Goal: Book appointment/travel/reservation

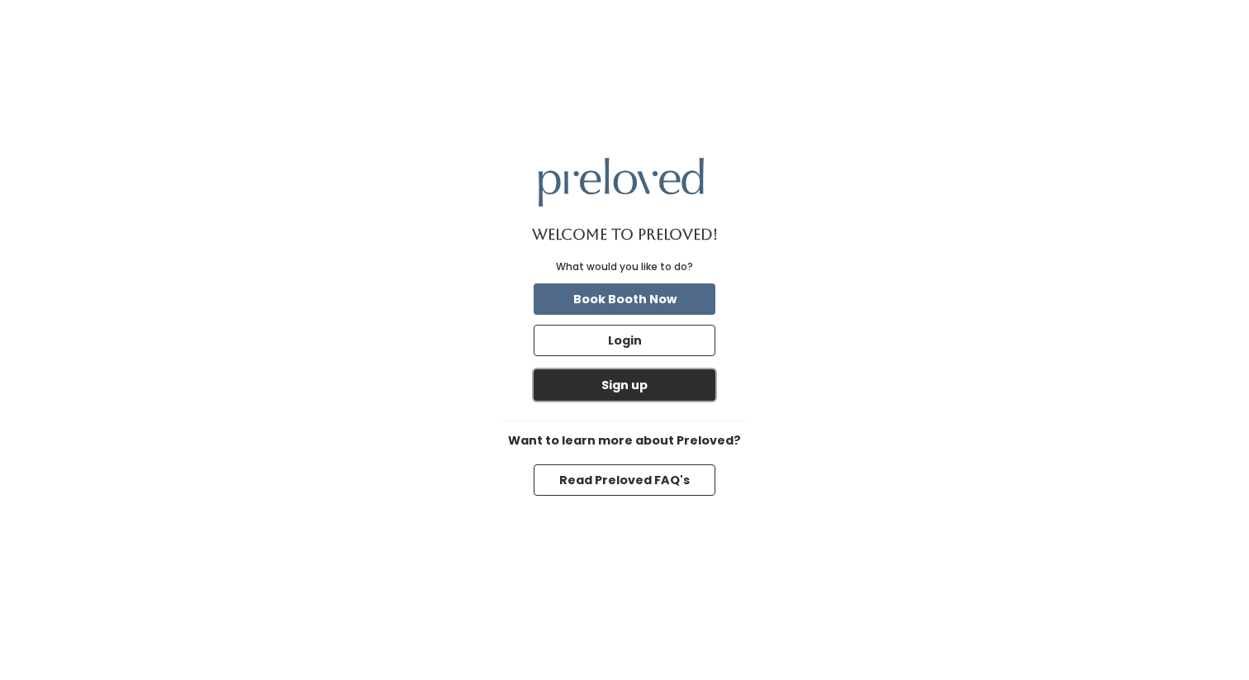
click at [662, 383] on button "Sign up" at bounding box center [625, 384] width 182 height 31
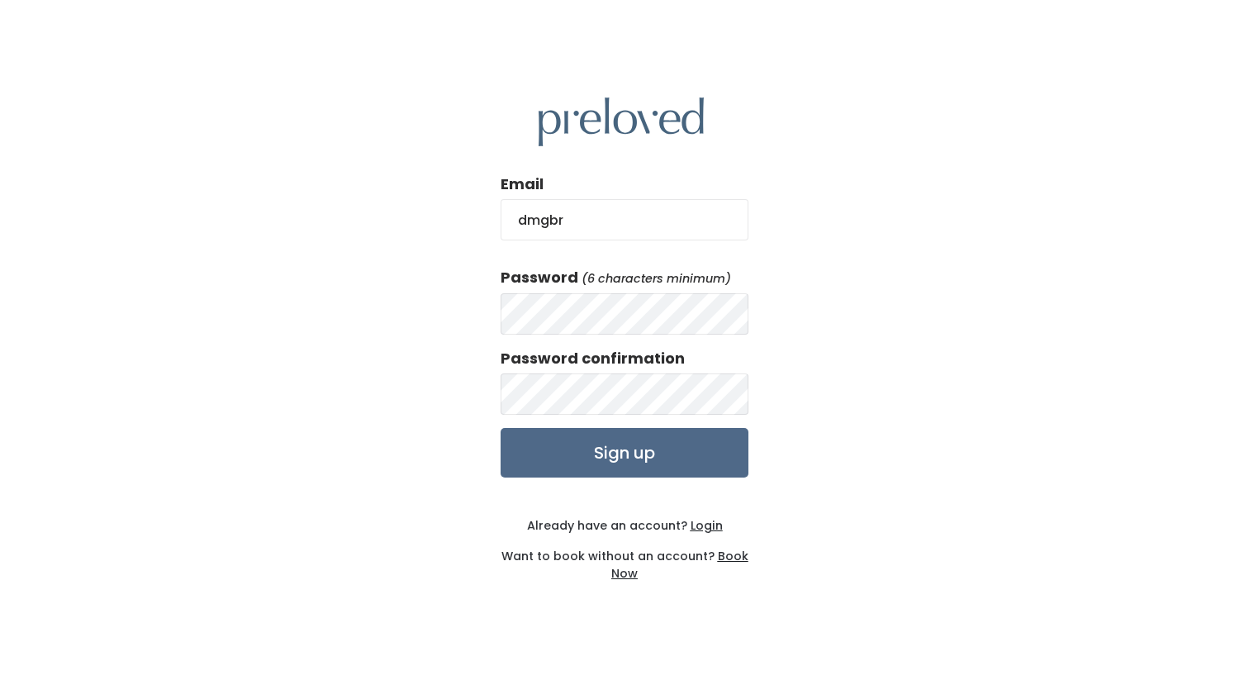
click at [621, 225] on input "dmgbr" at bounding box center [625, 219] width 248 height 41
type input "[EMAIL_ADDRESS][DOMAIN_NAME]"
click at [624, 448] on input "Sign up" at bounding box center [625, 453] width 248 height 50
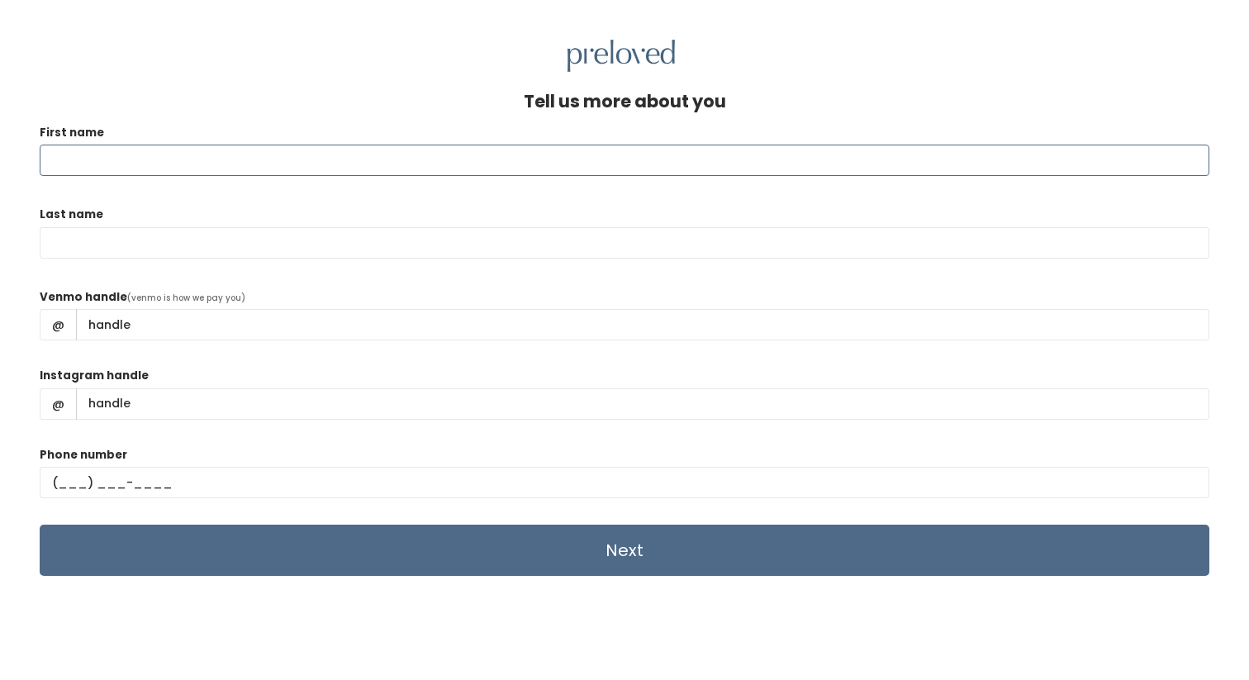
click at [924, 161] on input "First name" at bounding box center [625, 160] width 1170 height 31
type input "Diana"
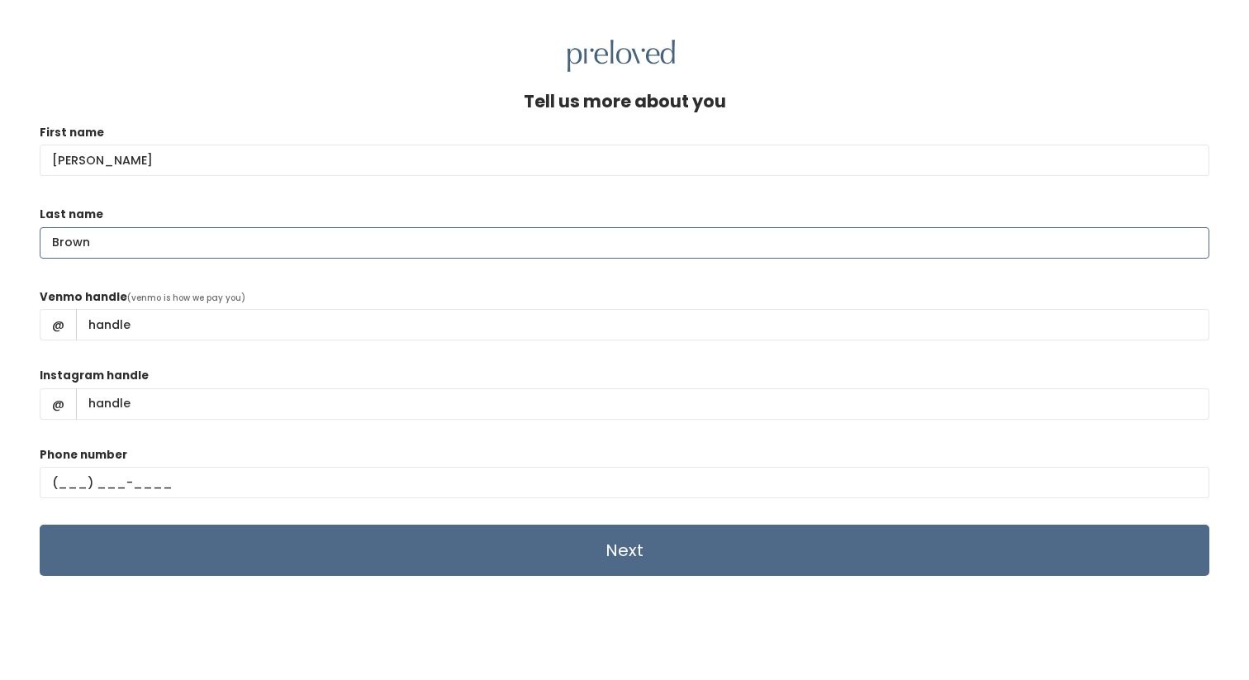
type input "Brown"
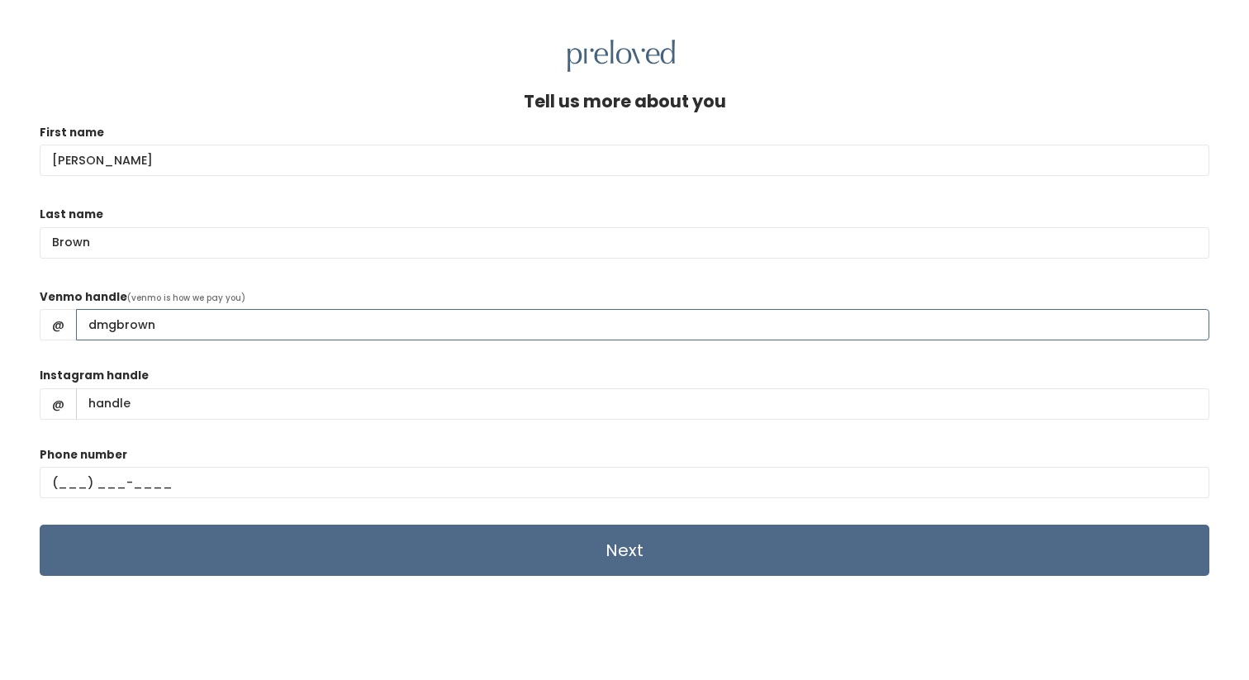
type input "dmgbrown"
type input "runningdizzyd"
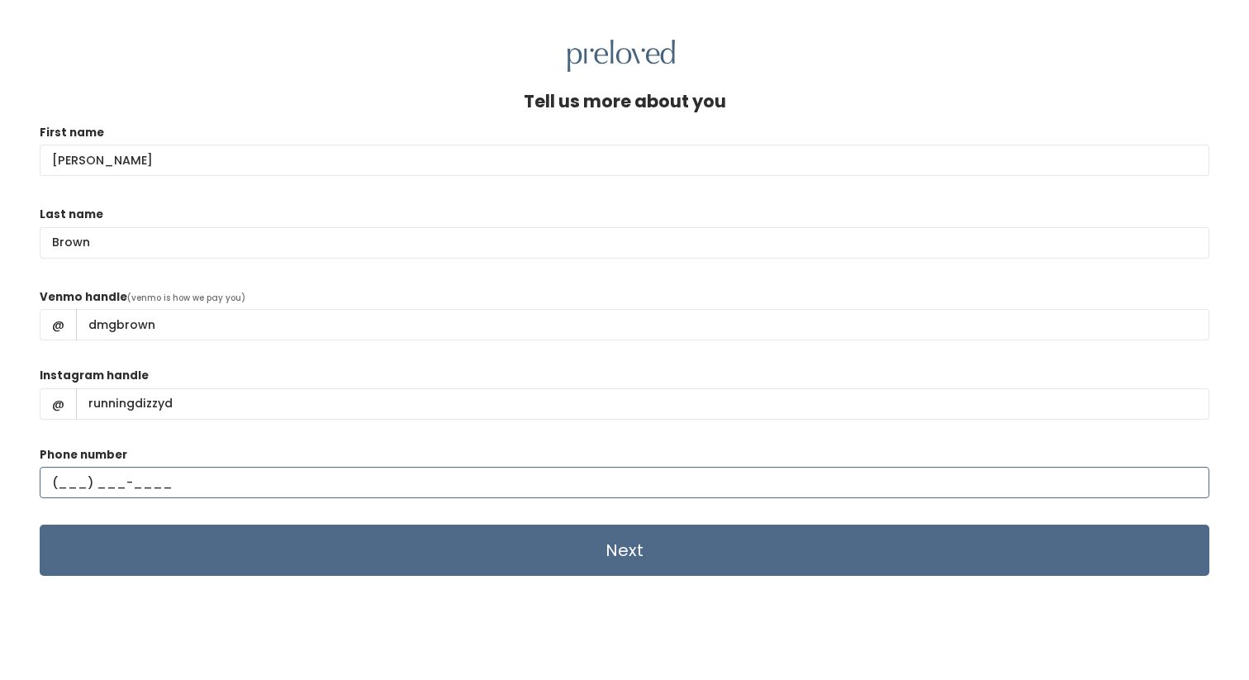
click at [278, 479] on input "text" at bounding box center [625, 482] width 1170 height 31
type input "(713) 725-2499"
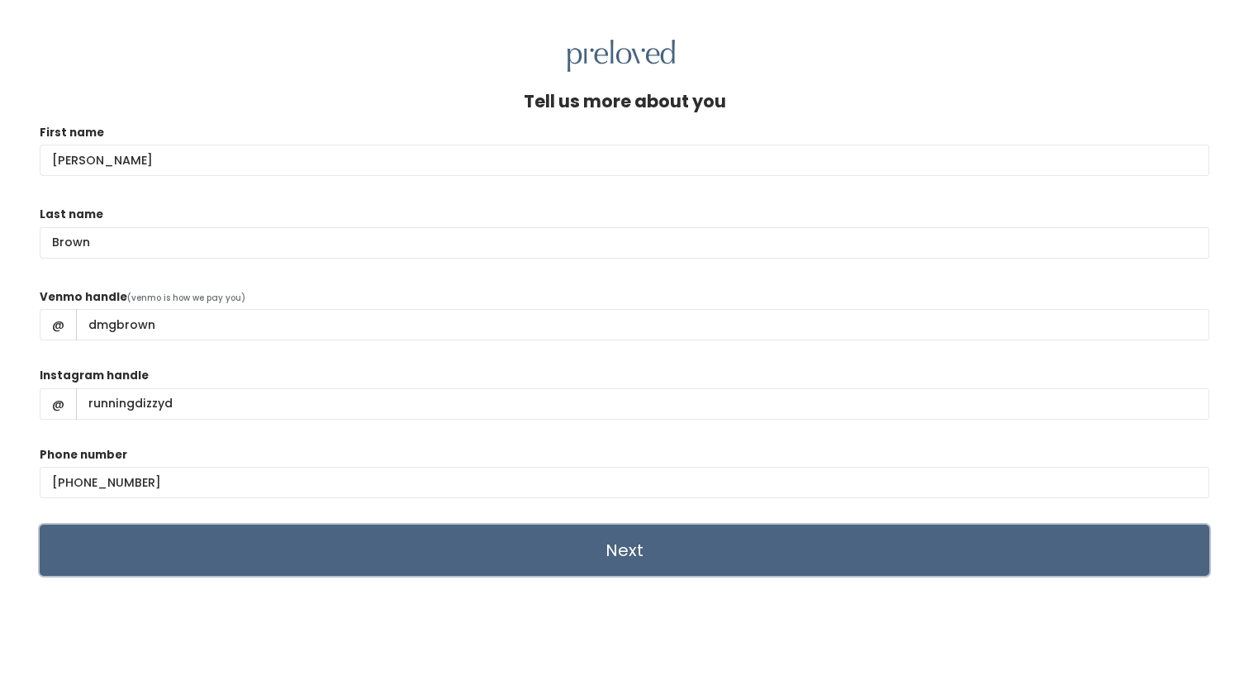
click at [308, 544] on input "Next" at bounding box center [625, 550] width 1170 height 51
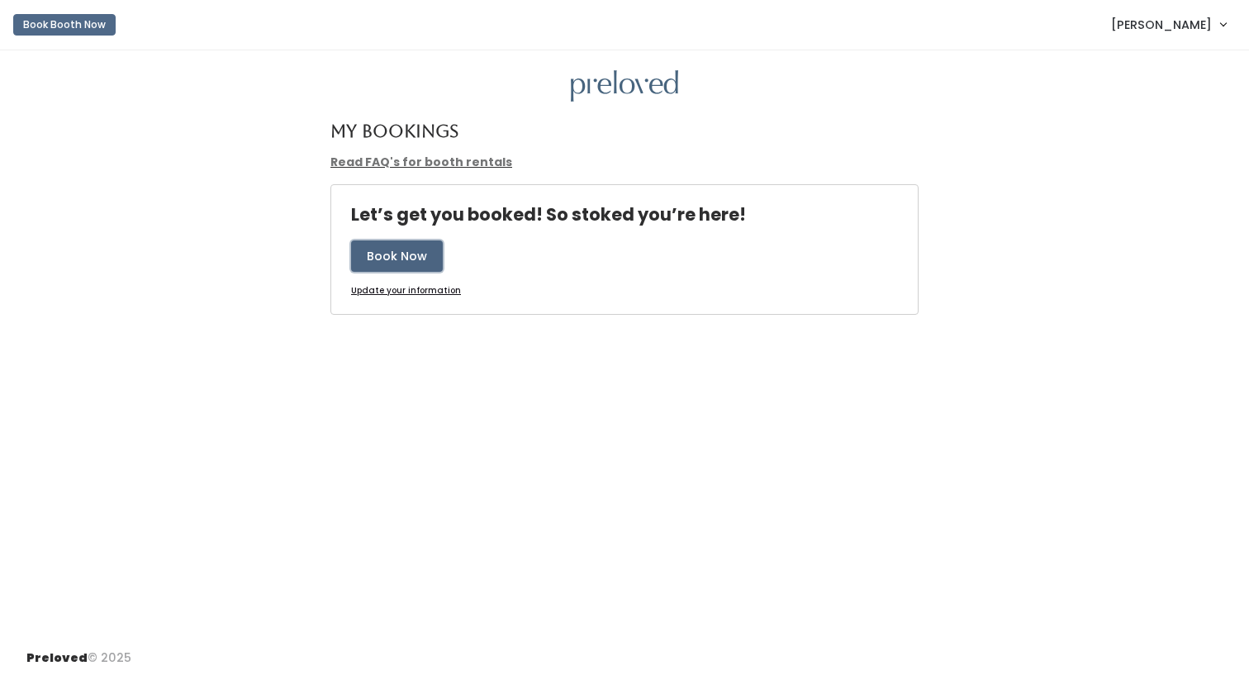
click at [392, 264] on button "Book Now" at bounding box center [397, 255] width 92 height 31
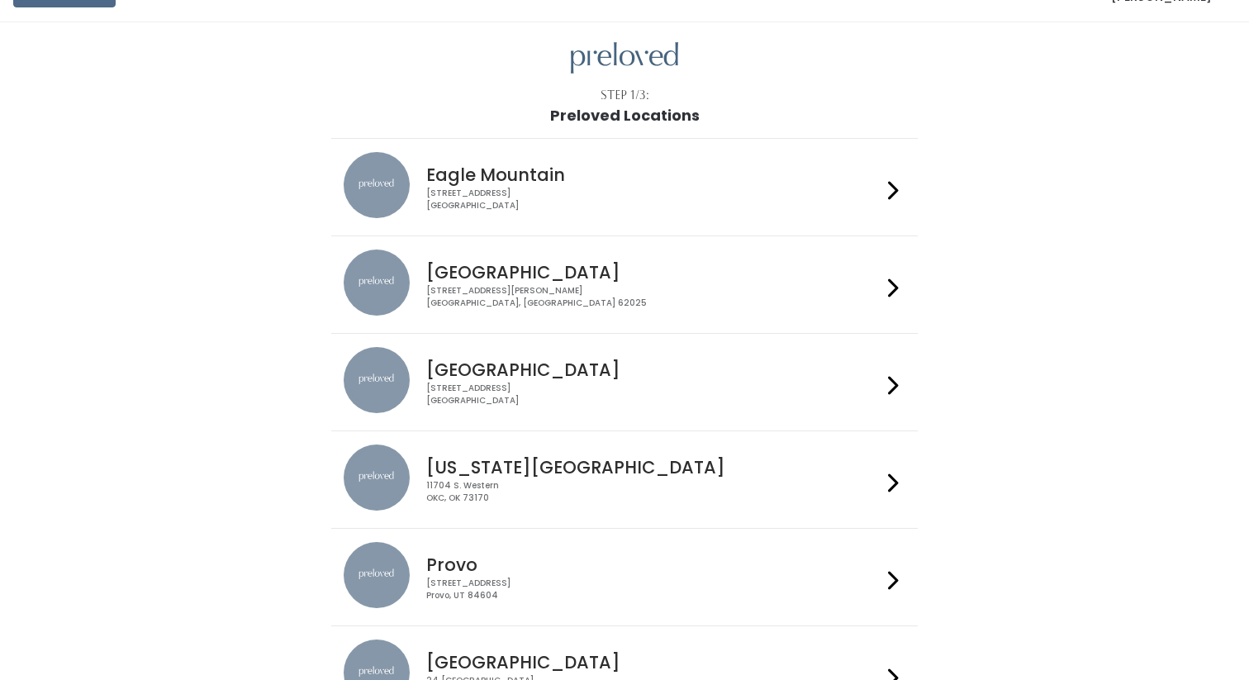
scroll to position [30, 0]
click at [518, 395] on div "3903 N Braeswood Blvd Houston, TX 77025" at bounding box center [653, 393] width 454 height 24
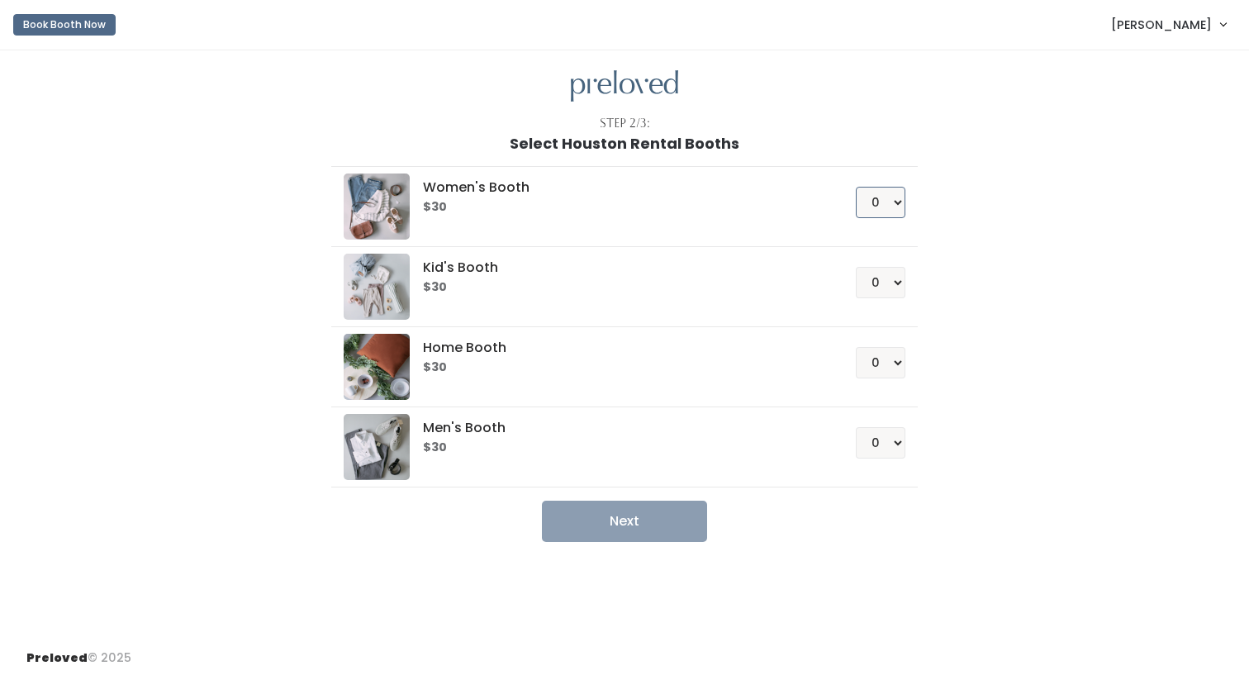
click at [887, 209] on select "0 1 2 3 4" at bounding box center [881, 202] width 50 height 31
select select "1"
click at [856, 187] on select "0 1 2 3 4" at bounding box center [881, 202] width 50 height 31
click at [667, 522] on button "Next" at bounding box center [624, 521] width 165 height 41
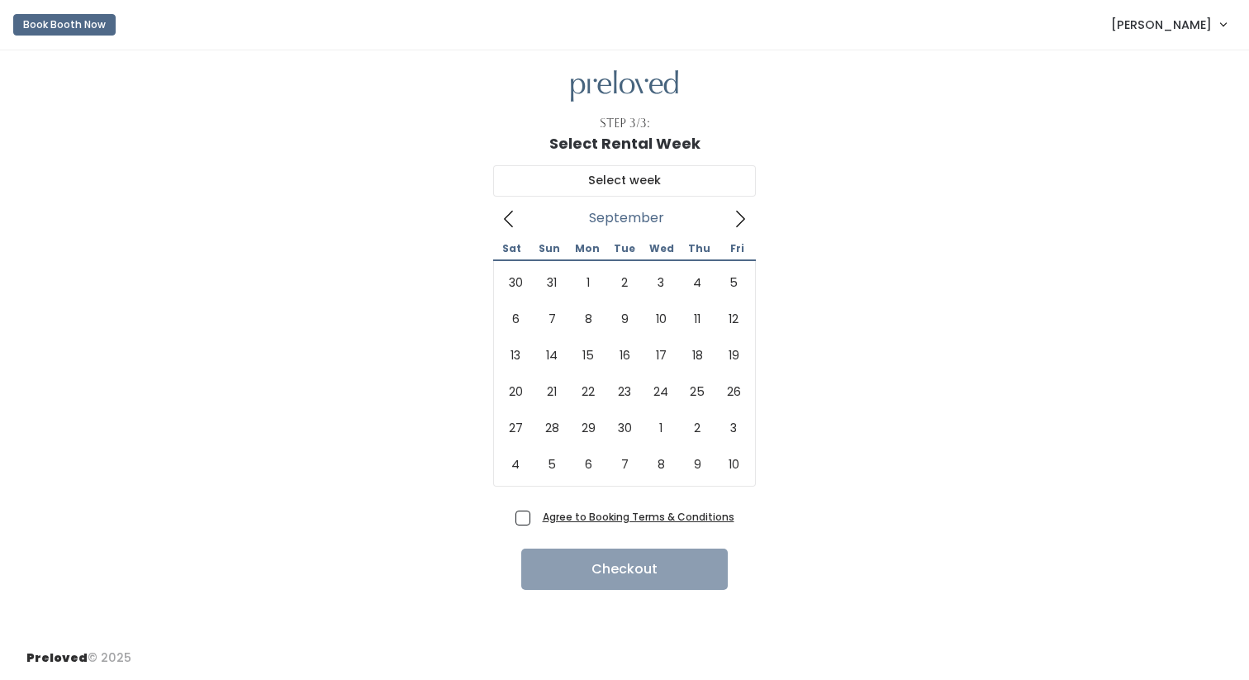
click at [743, 221] on icon at bounding box center [740, 219] width 18 height 18
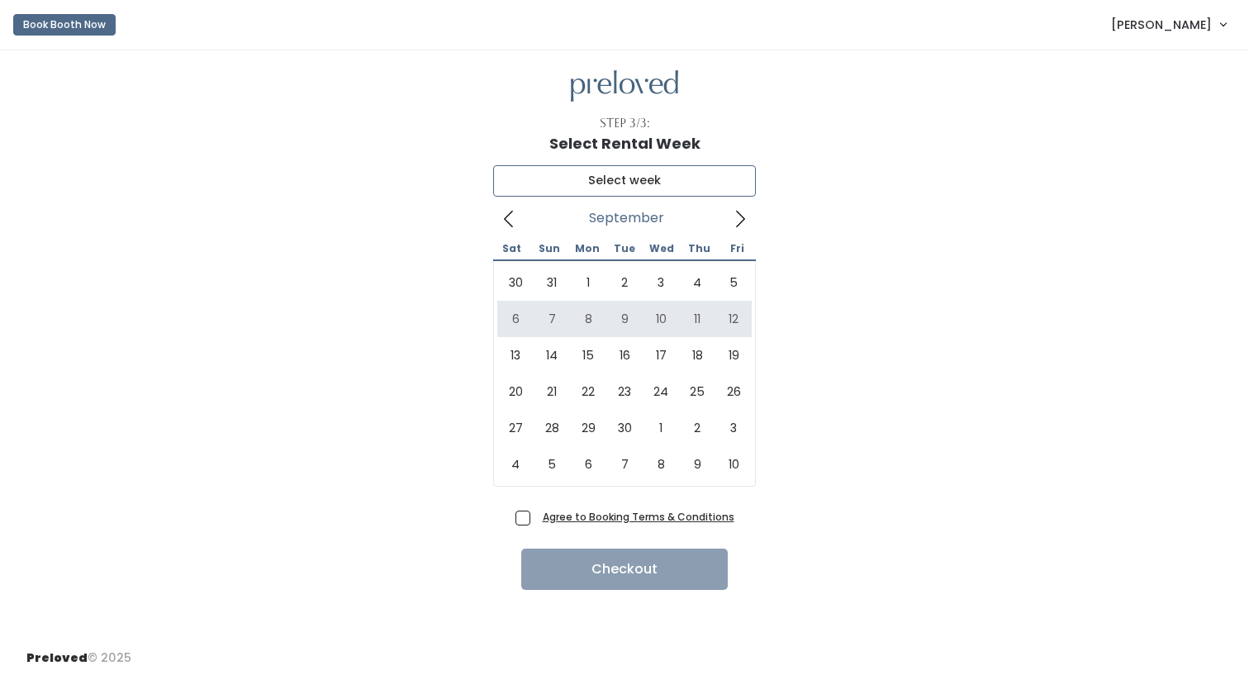
type input "[DATE] to [DATE]"
